Goal: Check status: Check status

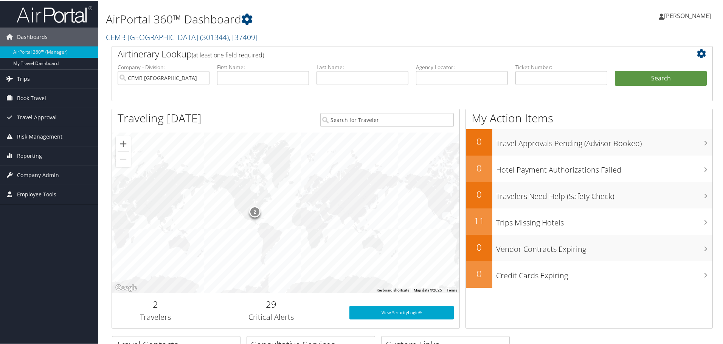
click at [8, 79] on icon at bounding box center [9, 77] width 11 height 11
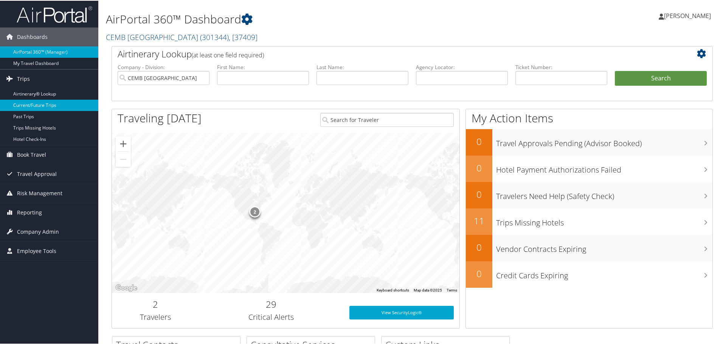
click at [40, 104] on link "Current/Future Trips" at bounding box center [49, 104] width 98 height 11
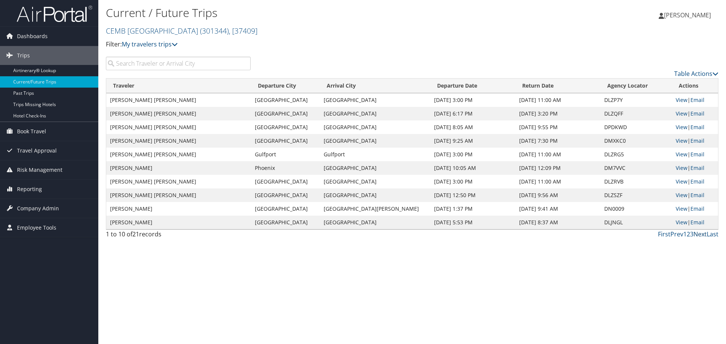
click at [700, 235] on link "Next" at bounding box center [699, 234] width 13 height 8
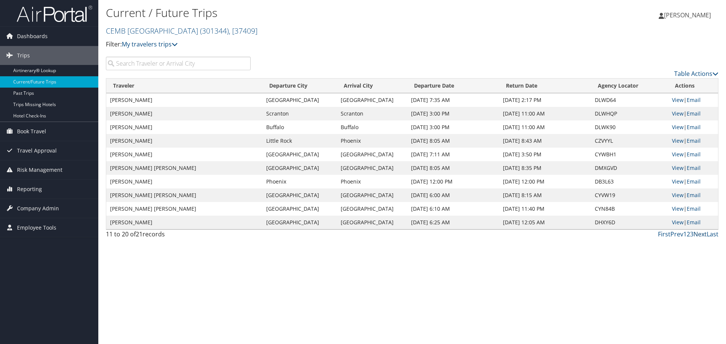
click at [701, 234] on link "Next" at bounding box center [699, 234] width 13 height 8
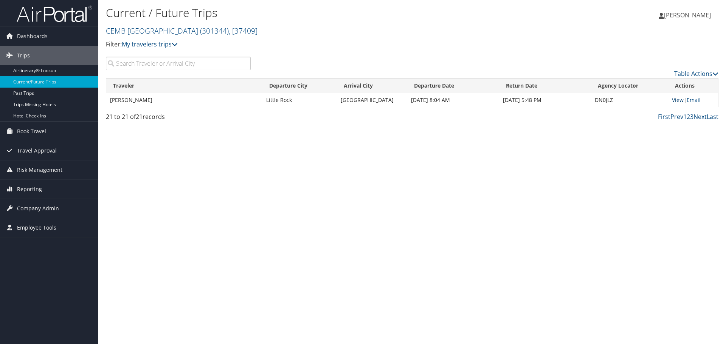
click at [679, 100] on link "View" at bounding box center [678, 99] width 12 height 7
